Goal: Task Accomplishment & Management: Use online tool/utility

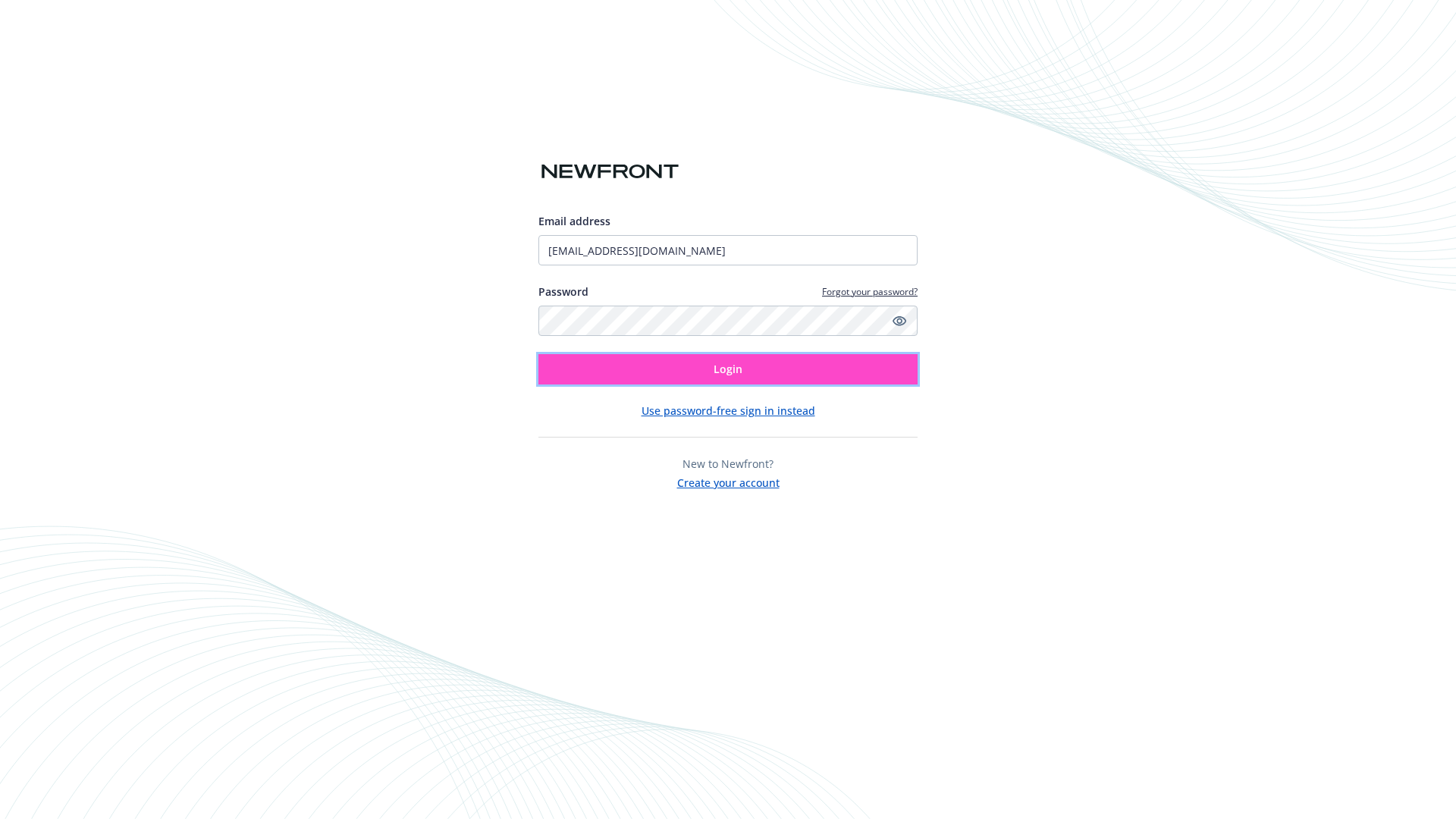
click at [728, 370] on span "Login" at bounding box center [728, 369] width 29 height 14
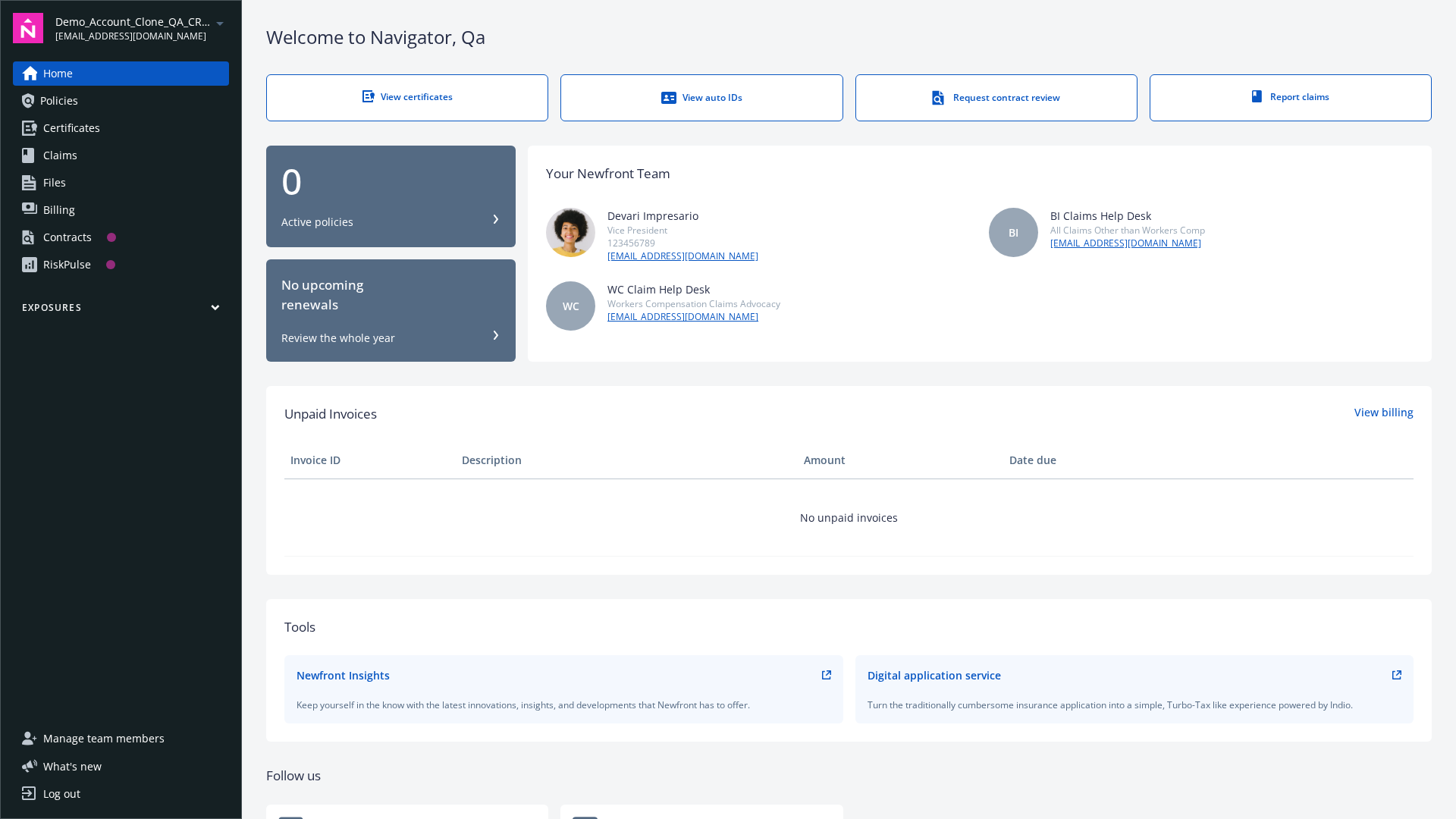
click at [142, 28] on span "Demo_Account_Clone_QA_CR_Tests_Prospect" at bounding box center [133, 22] width 156 height 16
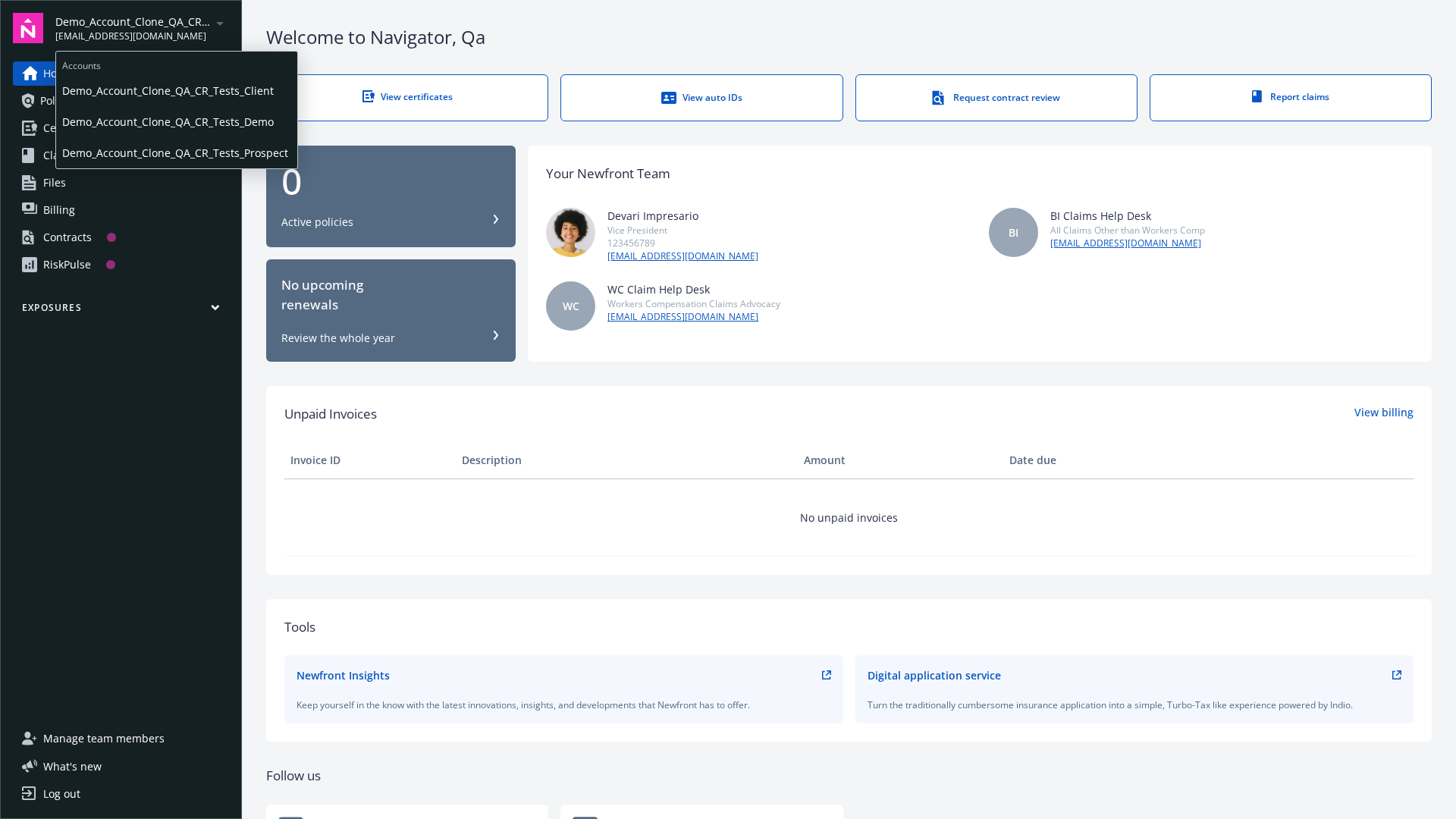
click at [175, 90] on span "Demo_Account_Clone_QA_CR_Tests_Client" at bounding box center [177, 91] width 229 height 32
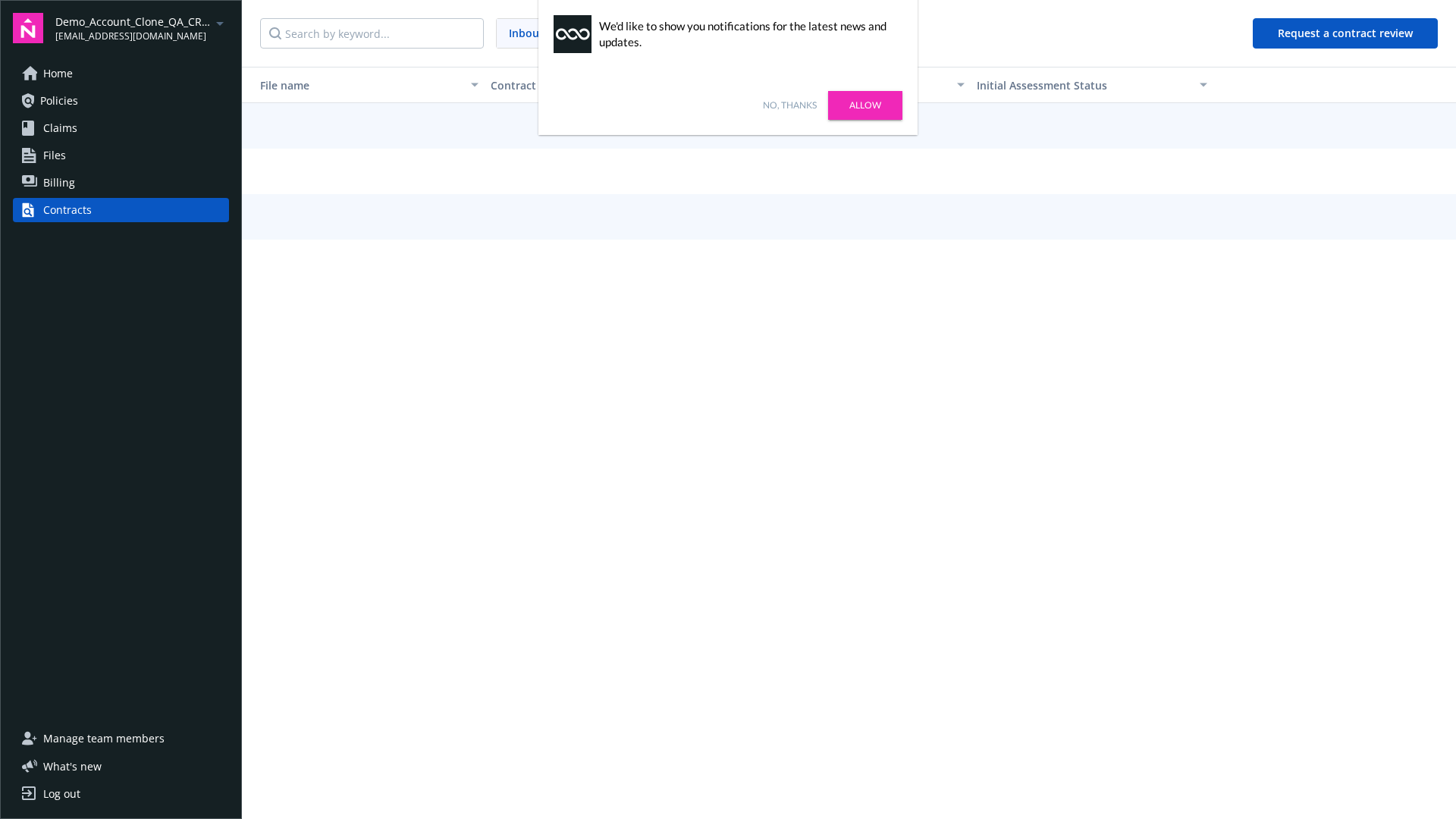
click at [789, 105] on link "No, thanks" at bounding box center [789, 106] width 53 height 14
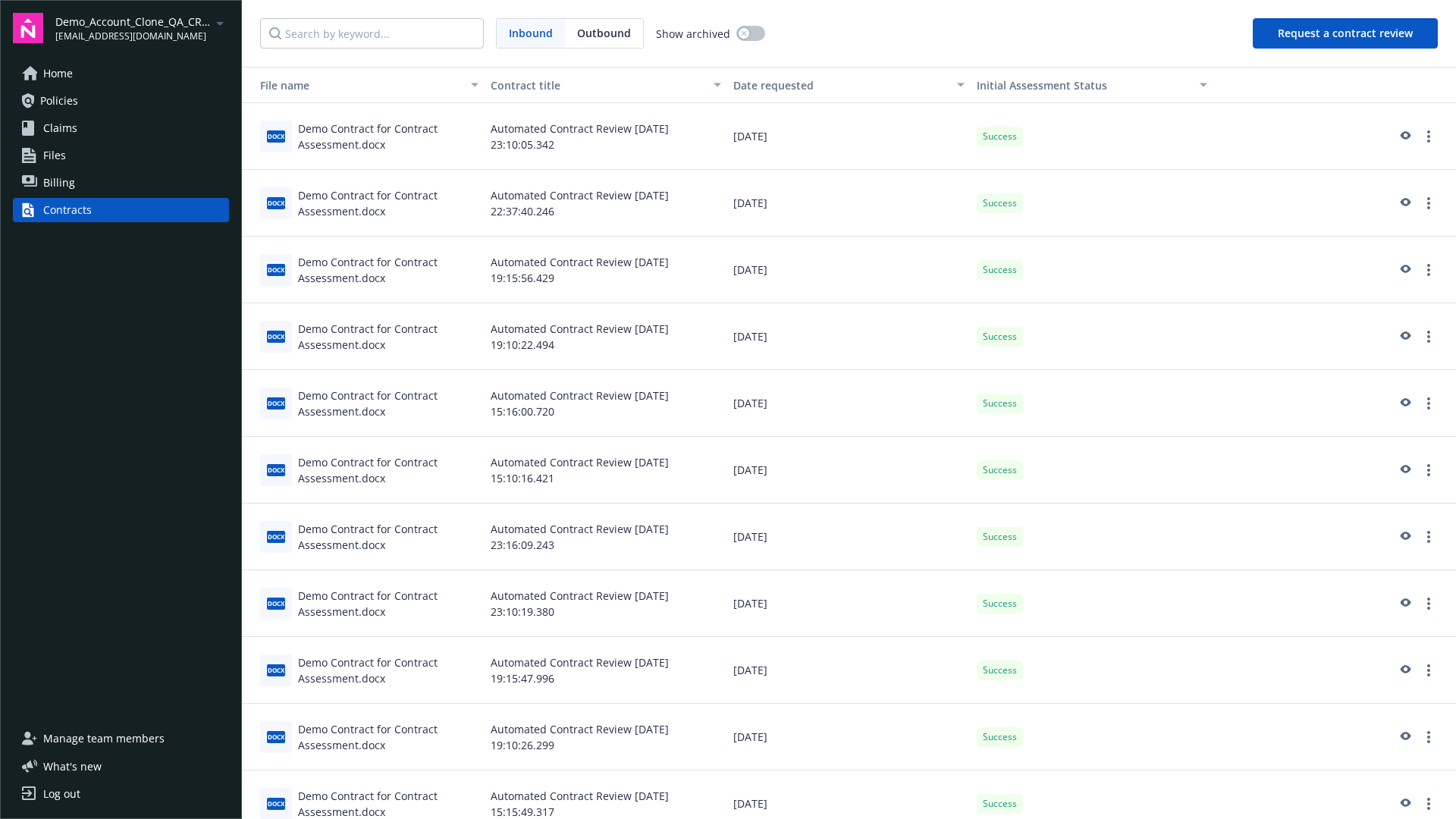
click at [1346, 33] on button "Request a contract review" at bounding box center [1345, 33] width 185 height 31
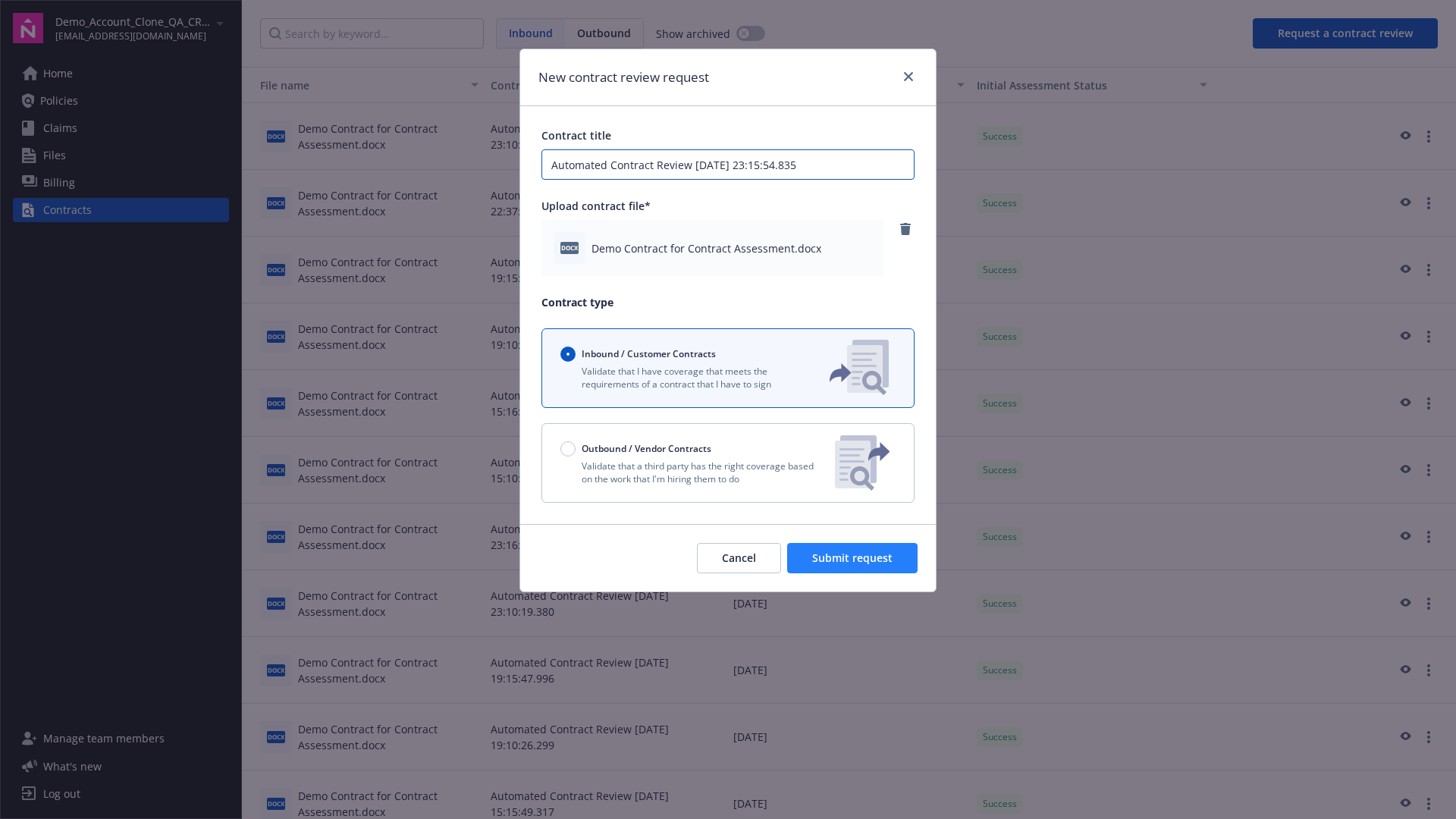
type input "Automated Contract Review [DATE] 23:15:54.835"
click at [853, 558] on span "Submit request" at bounding box center [852, 558] width 81 height 14
